Goal: Transaction & Acquisition: Obtain resource

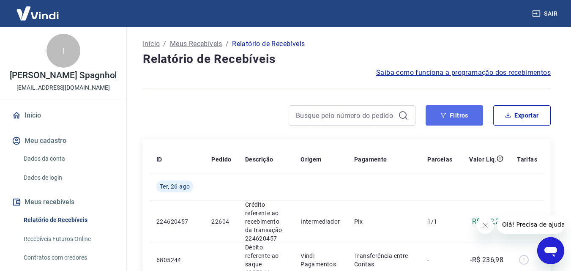
click at [446, 119] on button "Filtros" at bounding box center [454, 115] width 57 height 20
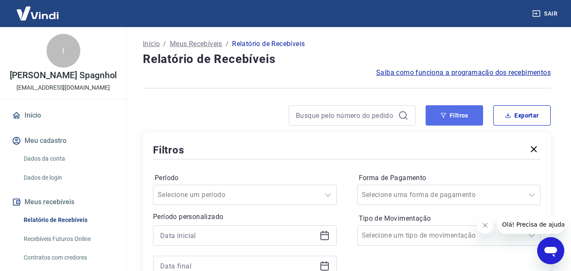
click at [437, 113] on button "Filtros" at bounding box center [454, 115] width 57 height 20
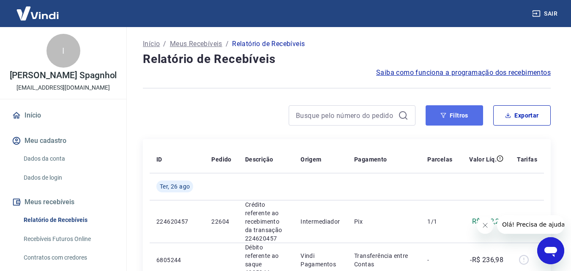
click at [448, 115] on button "Filtros" at bounding box center [454, 115] width 57 height 20
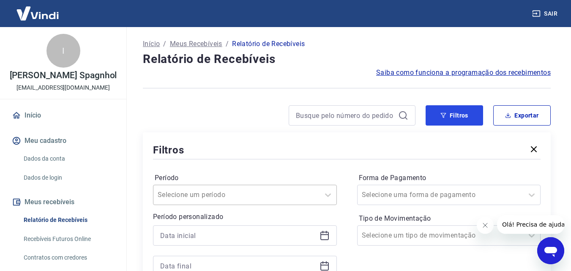
scroll to position [85, 0]
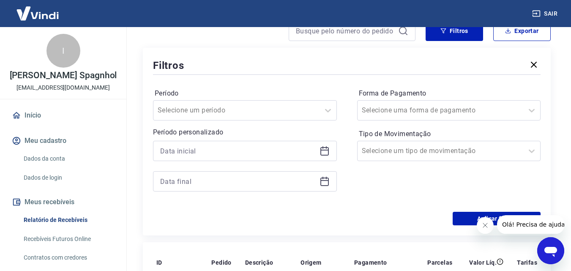
click at [328, 150] on icon at bounding box center [325, 151] width 10 height 10
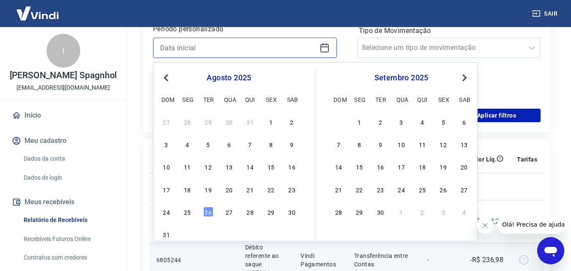
scroll to position [254, 0]
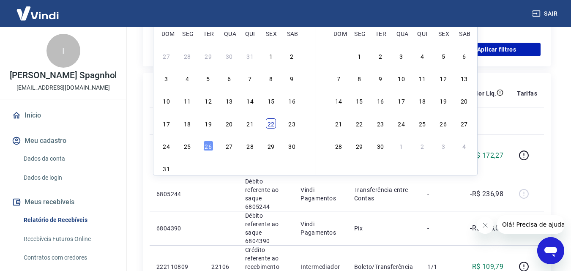
click at [275, 122] on div "22" at bounding box center [271, 123] width 10 height 10
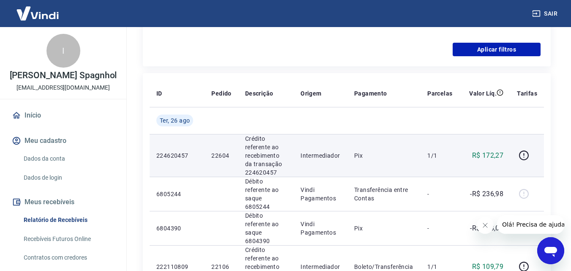
type input "[DATE]"
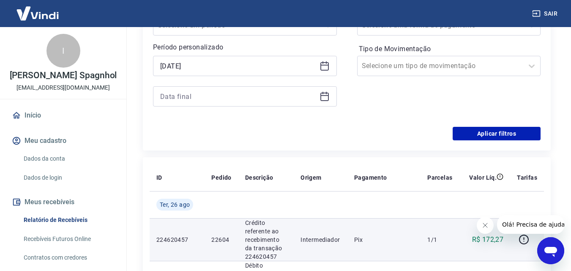
scroll to position [169, 0]
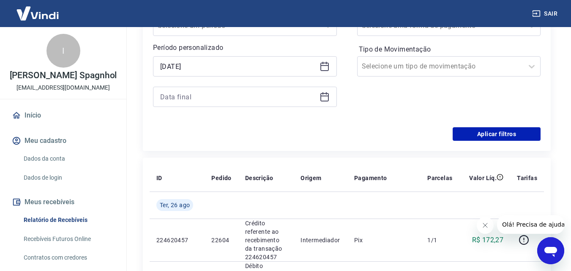
click at [322, 100] on icon at bounding box center [325, 97] width 10 height 10
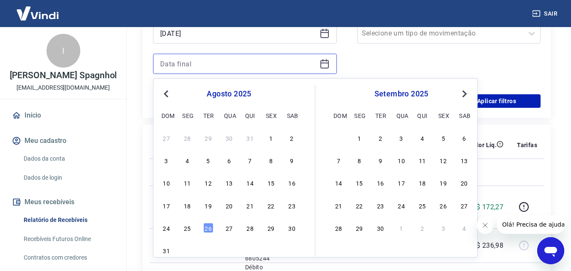
scroll to position [211, 0]
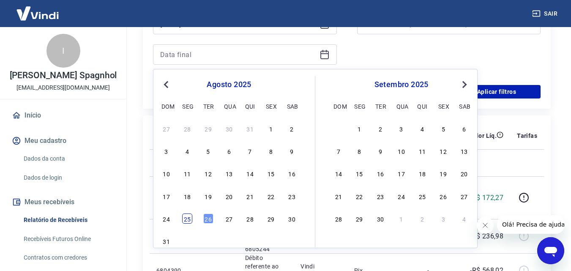
click at [188, 218] on div "25" at bounding box center [187, 218] width 10 height 10
type input "[DATE]"
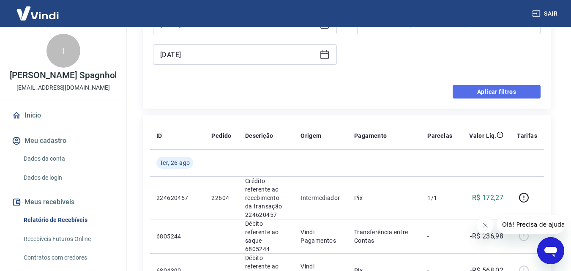
click at [503, 94] on button "Aplicar filtros" at bounding box center [497, 92] width 88 height 14
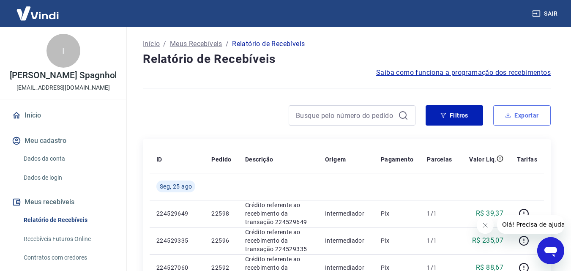
click at [516, 114] on button "Exportar" at bounding box center [521, 115] width 57 height 20
type input "[DATE]"
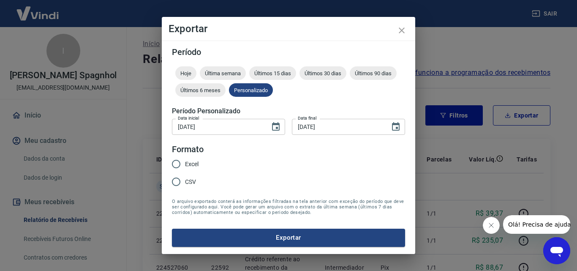
click at [185, 164] on span "Excel" at bounding box center [192, 164] width 14 height 9
click at [185, 164] on input "Excel" at bounding box center [176, 164] width 18 height 18
radio input "true"
click at [250, 237] on button "Exportar" at bounding box center [288, 238] width 233 height 18
